Goal: Task Accomplishment & Management: Complete application form

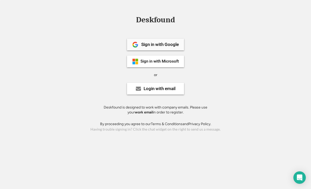
click at [165, 46] on div "Sign in with Google" at bounding box center [160, 44] width 38 height 4
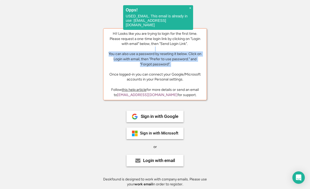
drag, startPoint x: 151, startPoint y: 46, endPoint x: 142, endPoint y: 71, distance: 25.9
click at [142, 71] on div "Hi! Looks like you are trying to login for the first time. Please request a one…" at bounding box center [154, 56] width 95 height 51
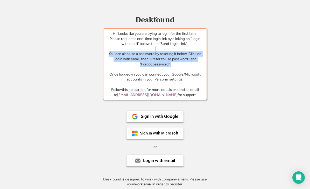
drag, startPoint x: 141, startPoint y: 67, endPoint x: 161, endPoint y: 51, distance: 25.1
click at [161, 51] on div "Hi! Looks like you are trying to login for the first time. Please request a one…" at bounding box center [154, 56] width 95 height 51
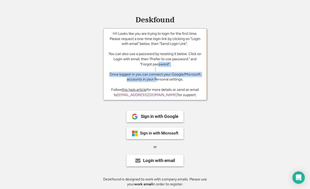
drag, startPoint x: 158, startPoint y: 66, endPoint x: 156, endPoint y: 80, distance: 14.1
click at [156, 80] on div "Hi! Looks like you are trying to login for the first time. Please request a one…" at bounding box center [154, 56] width 95 height 51
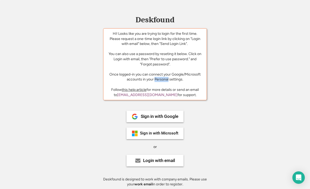
click at [156, 80] on div "Hi! Looks like you are trying to login for the first time. Please request a one…" at bounding box center [154, 56] width 95 height 51
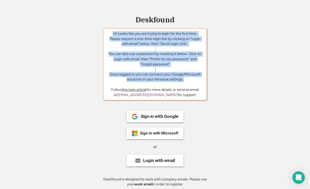
drag, startPoint x: 156, startPoint y: 80, endPoint x: 171, endPoint y: 31, distance: 51.1
click at [171, 31] on div "Hi! Looks like you are trying to login for the first time. Please request a one…" at bounding box center [154, 56] width 95 height 51
drag, startPoint x: 171, startPoint y: 31, endPoint x: 167, endPoint y: 78, distance: 47.4
click at [167, 78] on div "Hi! Looks like you are trying to login for the first time. Please request a one…" at bounding box center [154, 56] width 95 height 51
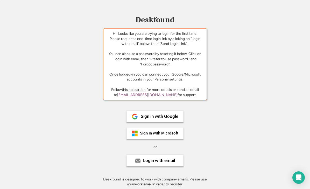
click at [162, 31] on div "Hi! Looks like you are trying to login for the first time. Please request a one…" at bounding box center [154, 56] width 95 height 51
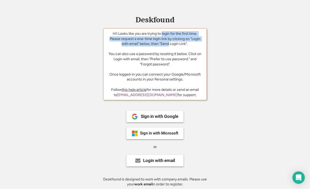
drag, startPoint x: 162, startPoint y: 31, endPoint x: 161, endPoint y: 46, distance: 14.3
click at [161, 46] on div "Hi! Looks like you are trying to login for the first time. Please request a one…" at bounding box center [154, 56] width 95 height 51
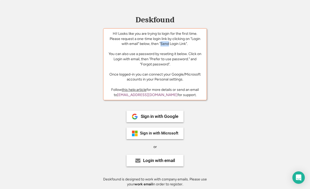
click at [161, 46] on div "Hi! Looks like you are trying to login for the first time. Please request a one…" at bounding box center [154, 56] width 95 height 51
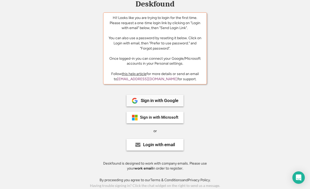
click at [168, 99] on div "Sign in with Google" at bounding box center [160, 100] width 38 height 4
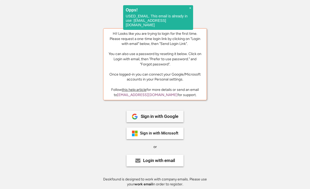
click at [165, 116] on div "Sign in with Google" at bounding box center [160, 116] width 38 height 4
click at [188, 10] on h2 "Opps!" at bounding box center [158, 10] width 65 height 4
click at [187, 9] on h2 "Opps!" at bounding box center [158, 10] width 65 height 4
click at [191, 13] on div "× Opps! USED_EMAIL. This email is already in use: romualdas.p@commercecore.com" at bounding box center [158, 17] width 70 height 25
click at [191, 5] on div "Deskfound Hi! Looks like you are trying to login for the first time. Please req…" at bounding box center [155, 102] width 310 height 205
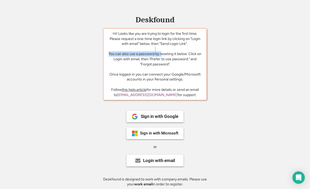
drag, startPoint x: 155, startPoint y: 47, endPoint x: 161, endPoint y: 51, distance: 8.0
click at [161, 51] on div "Hi! Looks like you are trying to login for the first time. Please request a one…" at bounding box center [154, 56] width 95 height 51
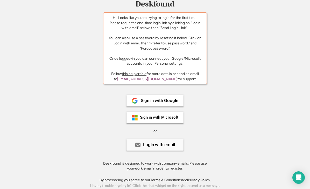
click at [164, 147] on div "Login with email" at bounding box center [159, 144] width 32 height 4
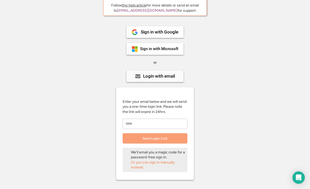
scroll to position [119, 0]
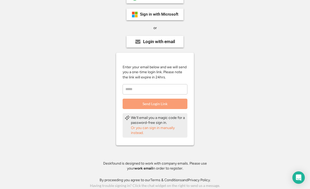
click at [154, 87] on input "email" at bounding box center [155, 89] width 65 height 10
type input "**********"
click at [164, 105] on button "Send Login Link" at bounding box center [155, 104] width 65 height 10
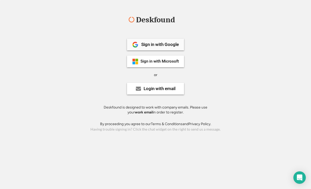
click at [160, 43] on div "Sign in with Google" at bounding box center [160, 44] width 38 height 4
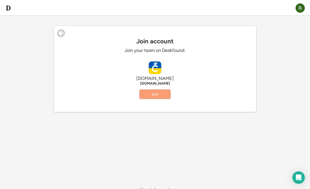
click at [165, 97] on button "Join" at bounding box center [155, 94] width 31 height 9
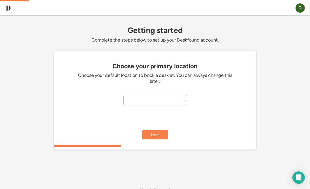
select select "**********"
click at [156, 98] on select "**********" at bounding box center [156, 100] width 64 height 10
click at [124, 95] on select "**********" at bounding box center [156, 100] width 64 height 10
click at [159, 130] on button "Next" at bounding box center [155, 134] width 26 height 9
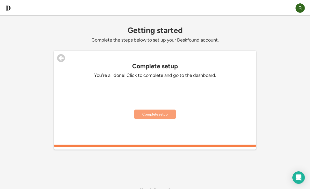
click at [162, 114] on button "Complete setup" at bounding box center [155, 114] width 42 height 9
